Goal: Task Accomplishment & Management: Manage account settings

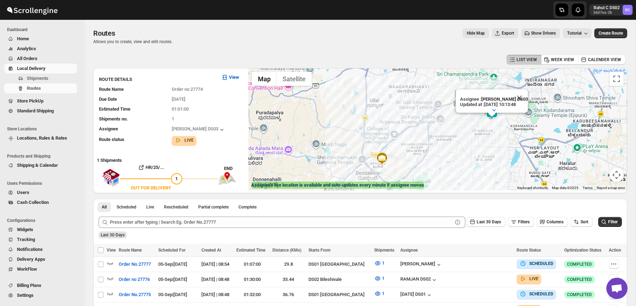
click at [35, 189] on span "Users" at bounding box center [46, 192] width 59 height 7
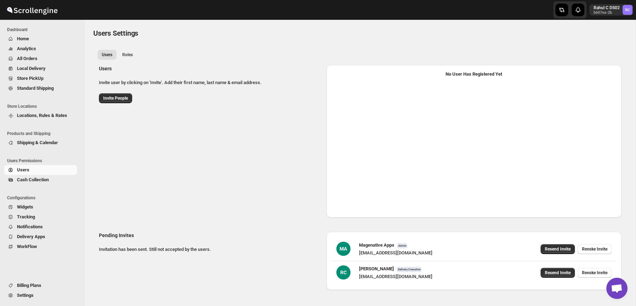
select select "637b767fbaab0276b10c91d5"
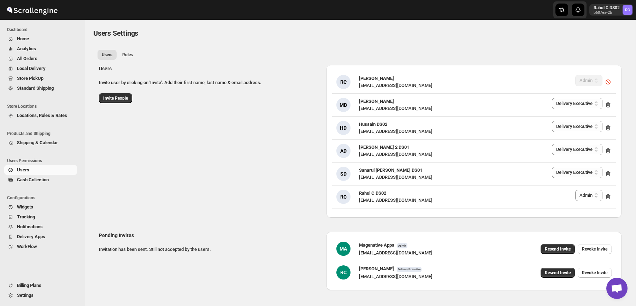
click at [298, 35] on div "Users Settings" at bounding box center [360, 33] width 534 height 10
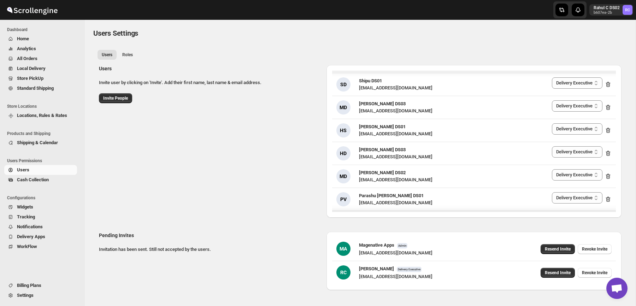
scroll to position [1250, 0]
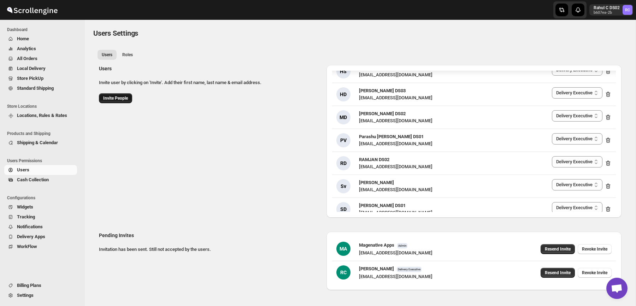
click at [111, 100] on span "Invite People" at bounding box center [115, 98] width 25 height 6
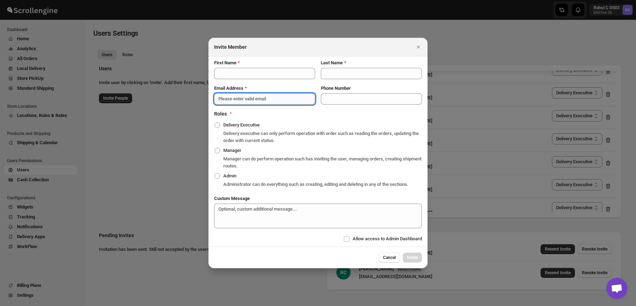
click at [282, 93] on input "Email Address" at bounding box center [264, 98] width 101 height 11
paste input "[PERSON_NAME][EMAIL_ADDRESS][PERSON_NAME][DOMAIN_NAME]"
type input "[PERSON_NAME][EMAIL_ADDRESS][PERSON_NAME][DOMAIN_NAME]"
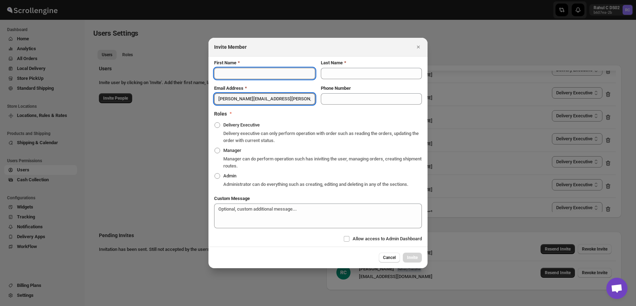
click at [280, 70] on input "First Name" at bounding box center [264, 73] width 101 height 11
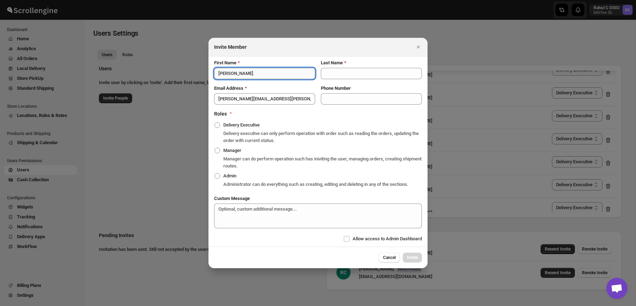
type input "[PERSON_NAME]"
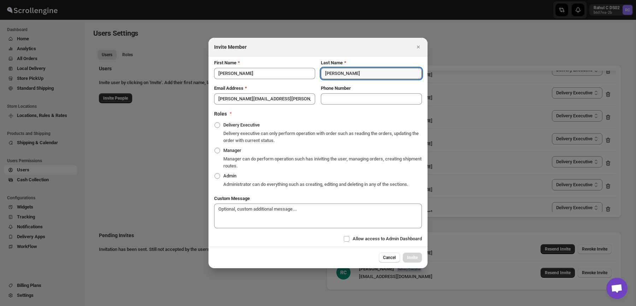
type input "[PERSON_NAME]"
click at [343, 101] on div "First Name [PERSON_NAME] Last Name [PERSON_NAME] Address [PERSON_NAME][EMAIL_AD…" at bounding box center [318, 151] width 208 height 184
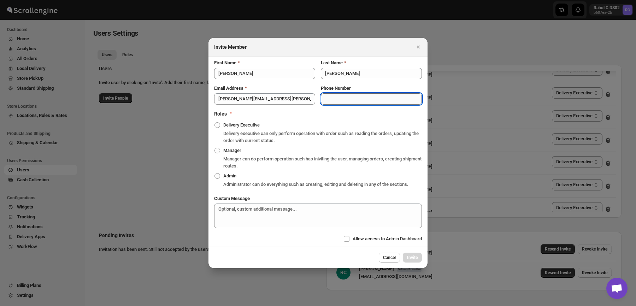
click at [348, 97] on input "Phone Number" at bounding box center [371, 98] width 101 height 11
click at [218, 175] on span ":r5c3:" at bounding box center [217, 176] width 6 height 6
click at [215, 173] on input "Admin" at bounding box center [214, 173] width 0 height 0
radio input "true"
click at [378, 93] on input "Phone Number" at bounding box center [371, 98] width 101 height 11
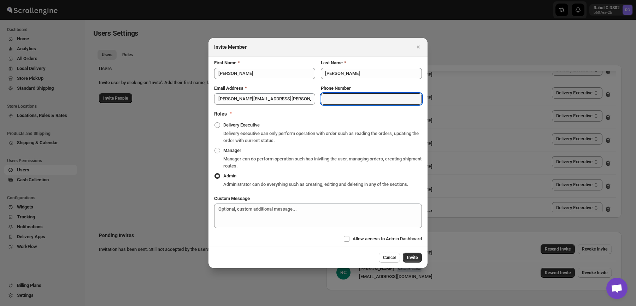
paste input "[PHONE_NUMBER]"
drag, startPoint x: 334, startPoint y: 93, endPoint x: 310, endPoint y: 94, distance: 24.4
click at [310, 94] on div "Email Address [PERSON_NAME][EMAIL_ADDRESS][PERSON_NAME][DOMAIN_NAME] Phone Numb…" at bounding box center [314, 91] width 213 height 25
click at [341, 95] on input "95185 94249" at bounding box center [371, 98] width 101 height 11
type input "9518594249"
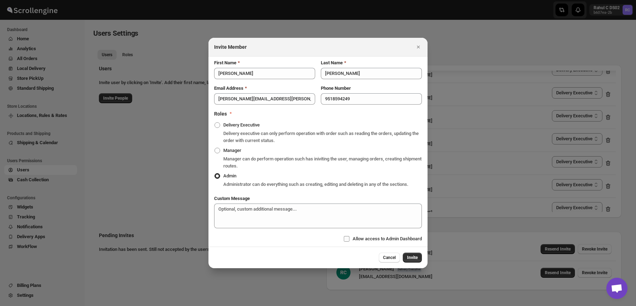
click at [402, 241] on span "Allow access to Admin Dashboard" at bounding box center [386, 238] width 69 height 5
click at [349, 242] on input "Allow access to Admin Dashboard" at bounding box center [347, 239] width 6 height 6
checkbox input "true"
click at [409, 259] on span "Invite" at bounding box center [412, 258] width 11 height 6
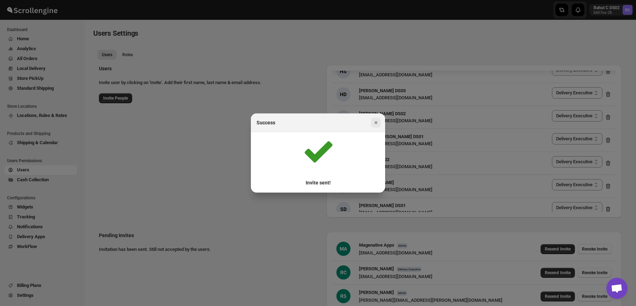
click at [372, 121] on icon "Close" at bounding box center [375, 122] width 7 height 7
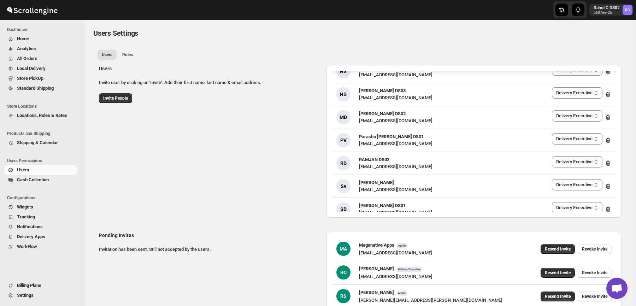
click at [279, 123] on div "Users Invite user by clicking on 'Invite'. Add their first name, last name & em…" at bounding box center [357, 138] width 528 height 158
click at [279, 56] on ul "Users Roles More views" at bounding box center [360, 54] width 528 height 10
click at [455, 63] on div "Users Invite user by clicking on 'Invite'. Add their first name, last name & em…" at bounding box center [357, 138] width 528 height 158
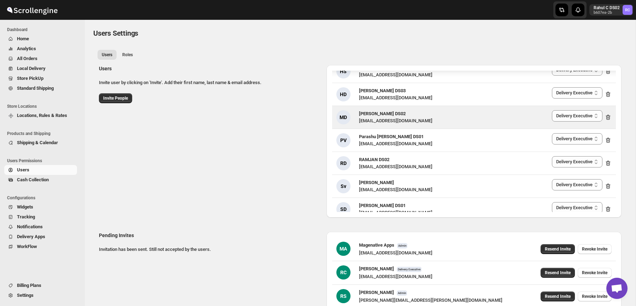
scroll to position [46, 0]
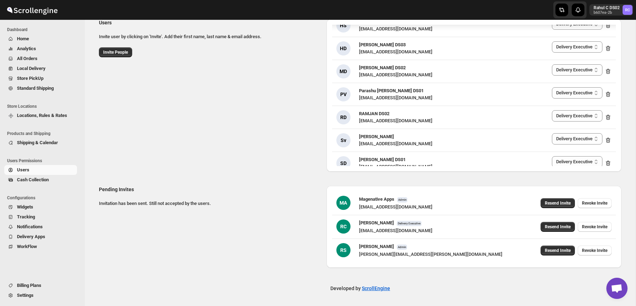
click at [280, 62] on div "Users Invite user by clicking on 'Invite'. Add their first name, last name & em…" at bounding box center [357, 92] width 528 height 158
click at [54, 39] on span "Home" at bounding box center [46, 38] width 59 height 7
